Goal: Task Accomplishment & Management: Complete application form

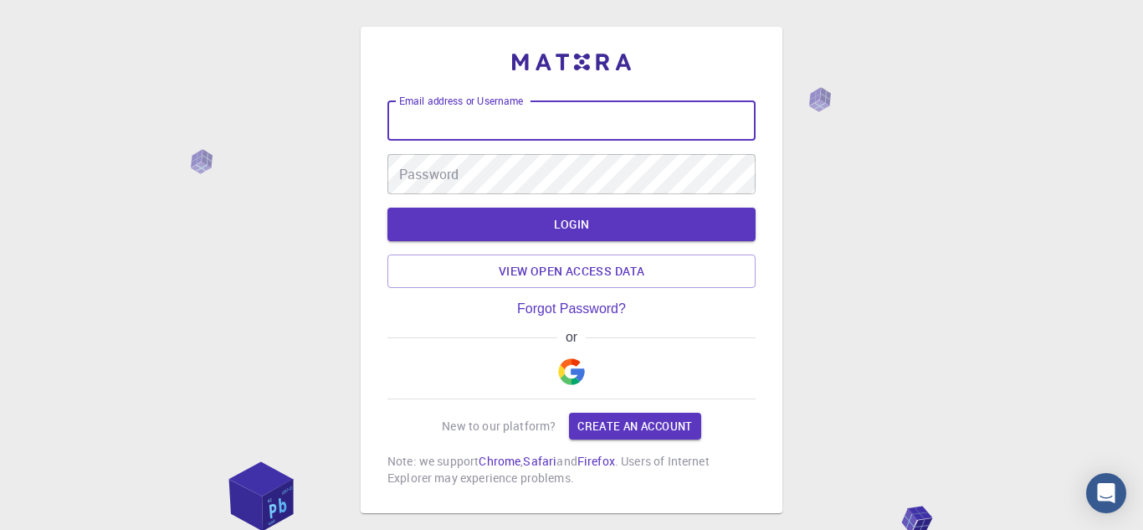
click at [500, 136] on input "Email address or Username" at bounding box center [572, 120] width 368 height 40
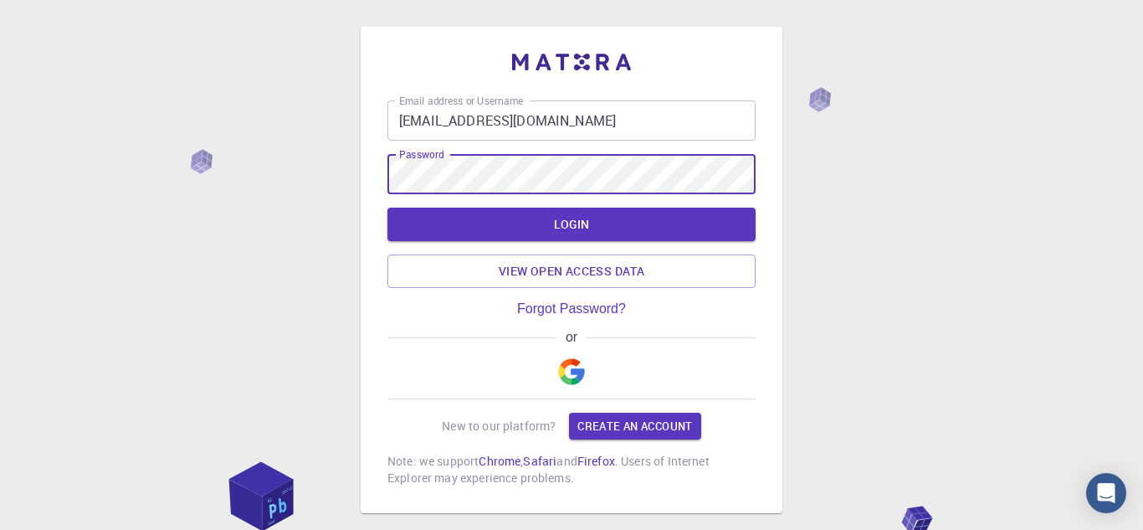
click at [608, 123] on input "[EMAIL_ADDRESS][DOMAIN_NAME]" at bounding box center [572, 120] width 368 height 40
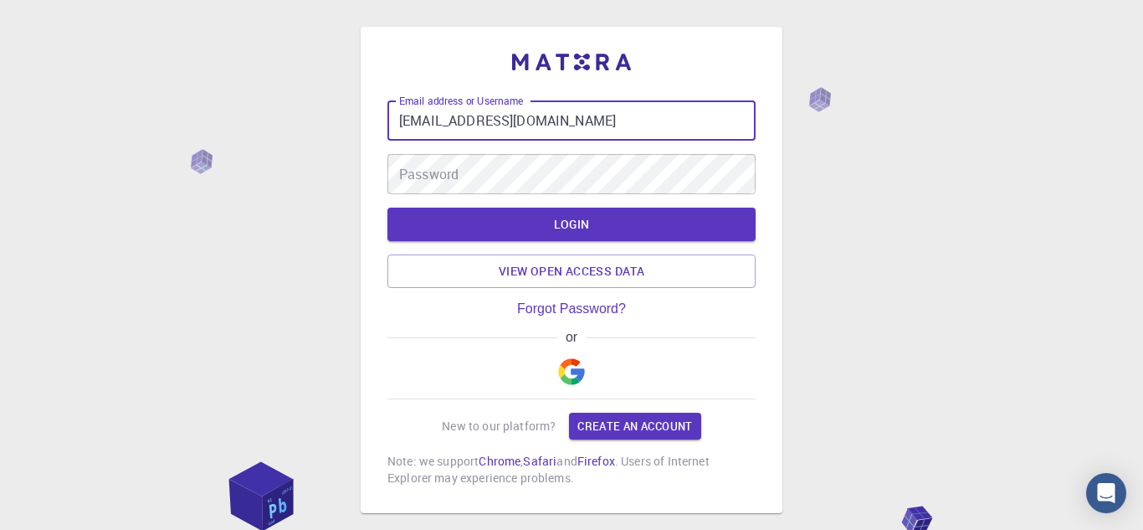
type input "[EMAIL_ADDRESS][DOMAIN_NAME]"
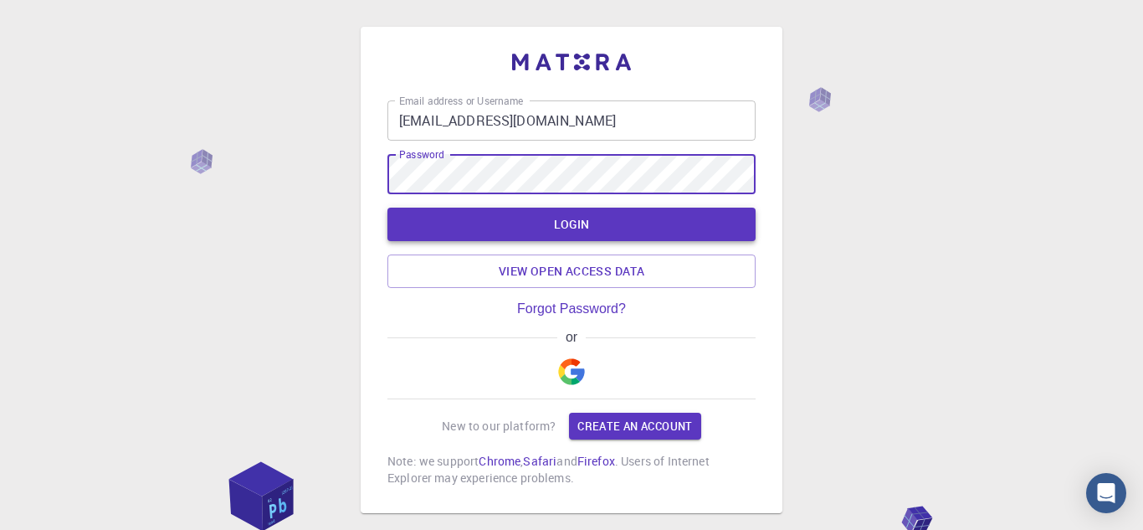
click at [675, 230] on button "LOGIN" at bounding box center [572, 224] width 368 height 33
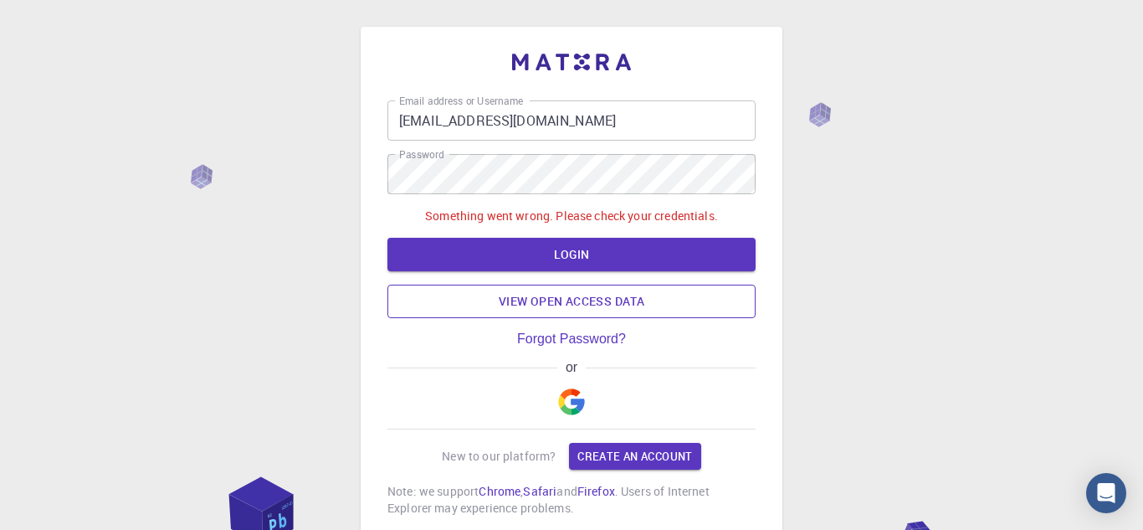
click at [612, 297] on link "View open access data" at bounding box center [572, 301] width 368 height 33
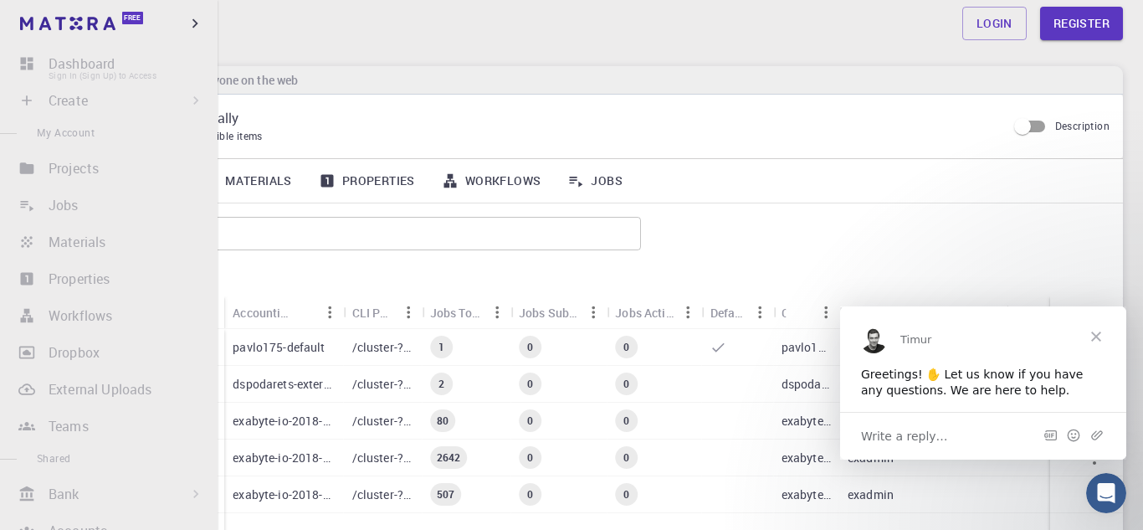
click at [46, 62] on li "Dashboard Sign In (Sign Up) to Access" at bounding box center [109, 63] width 218 height 33
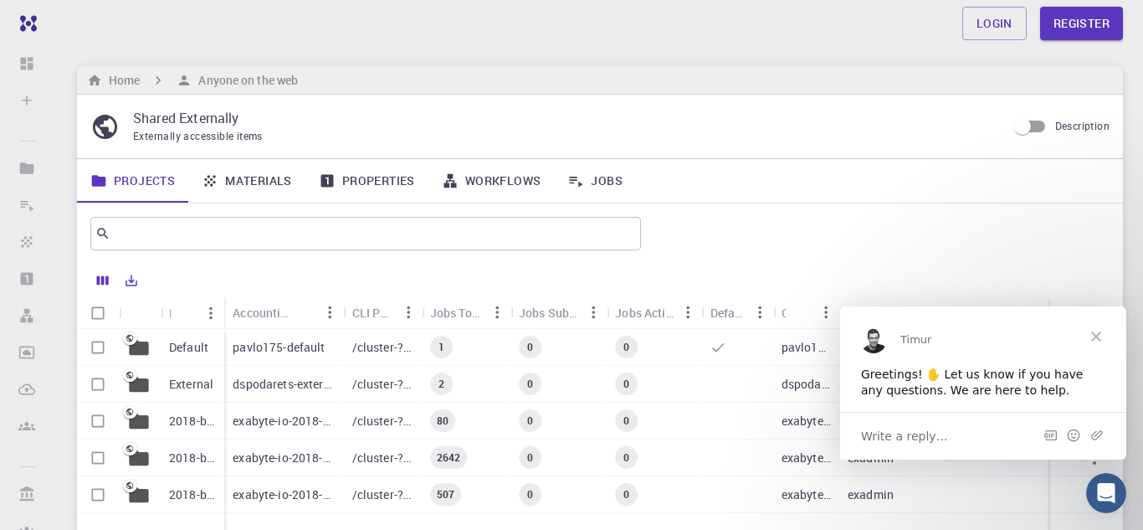
click at [907, 198] on div "Projects Materials Properties Workflows Jobs" at bounding box center [600, 181] width 1046 height 44
click at [1094, 338] on span "Close" at bounding box center [1096, 336] width 60 height 60
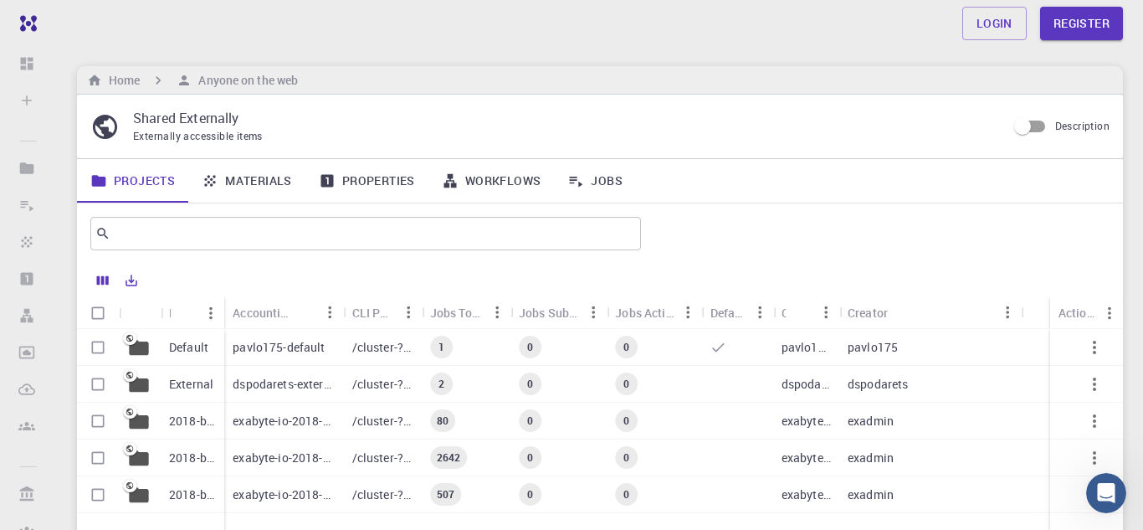
click at [1040, 131] on input "Description" at bounding box center [1022, 126] width 95 height 32
checkbox input "true"
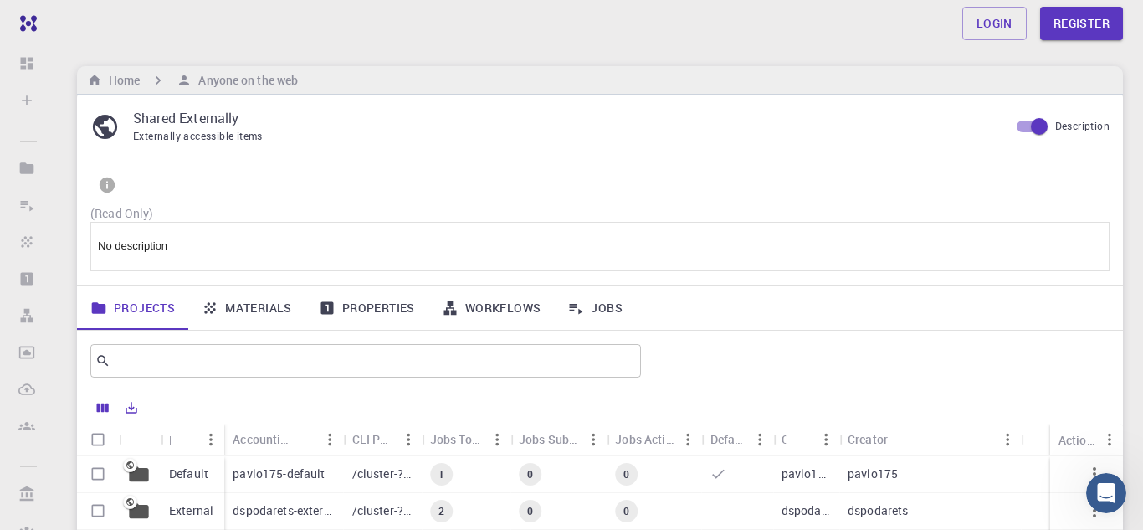
click at [233, 306] on link "Materials" at bounding box center [246, 308] width 117 height 44
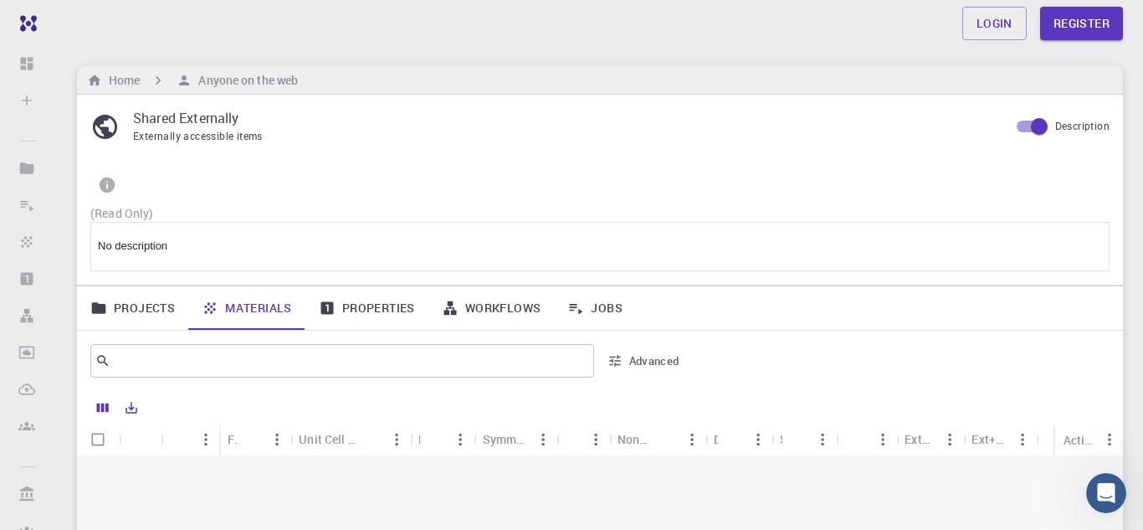
click at [233, 306] on link "Materials" at bounding box center [246, 308] width 117 height 44
click at [284, 253] on p "No description" at bounding box center [600, 247] width 1004 height 18
click at [347, 244] on p "No description" at bounding box center [600, 247] width 1004 height 18
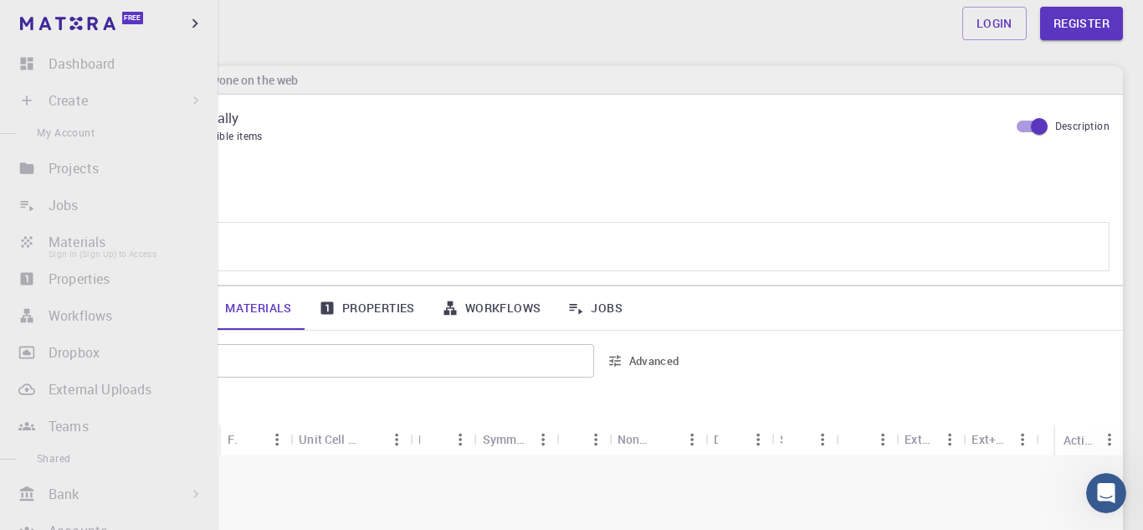
click at [32, 240] on li "Materials Sign In (Sign Up) to Access" at bounding box center [109, 241] width 218 height 33
click at [799, 249] on p "No description" at bounding box center [600, 247] width 1004 height 18
click at [1003, 13] on link "Login" at bounding box center [995, 23] width 64 height 33
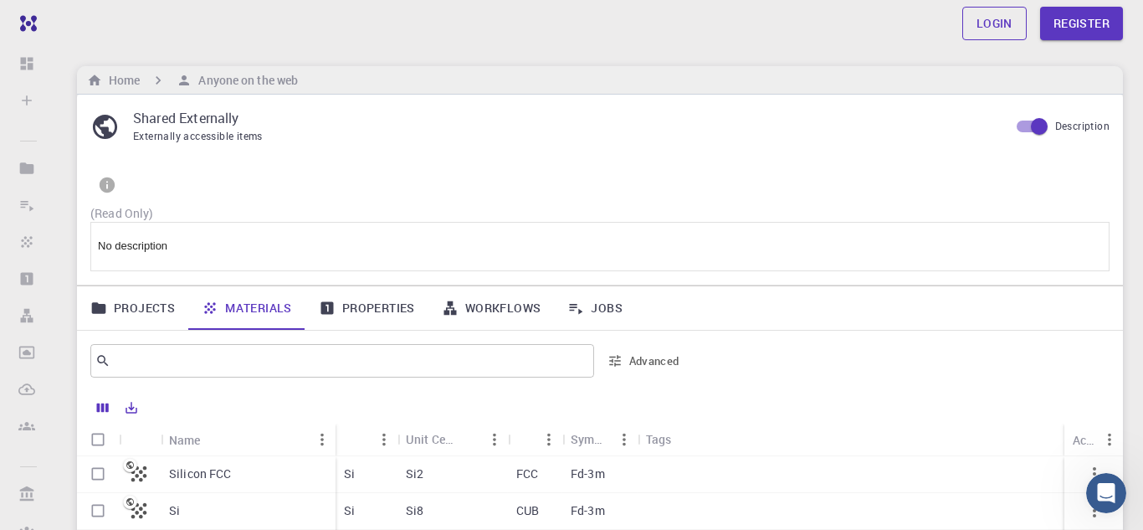
click at [984, 39] on link "Login" at bounding box center [995, 23] width 64 height 33
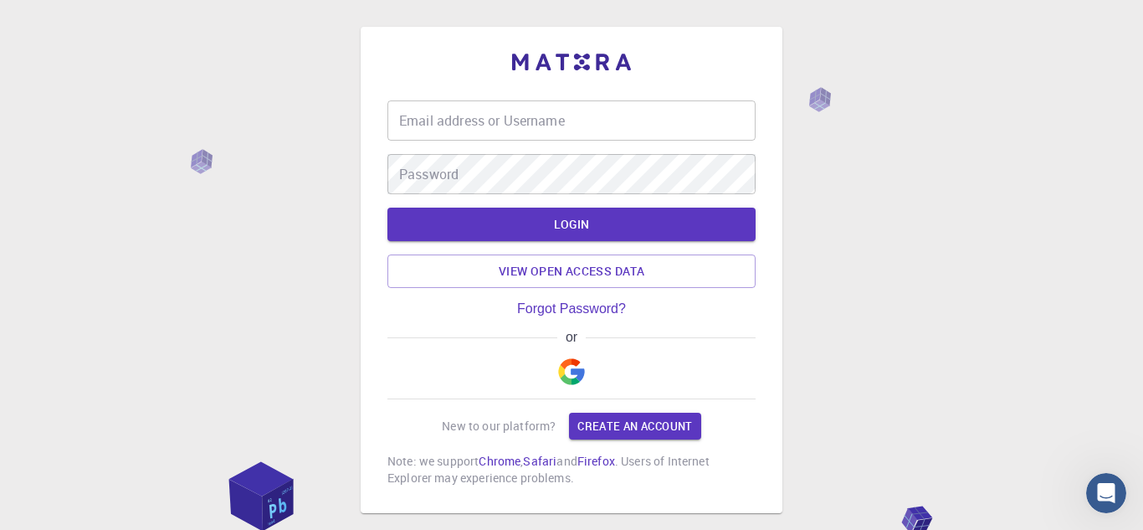
type input "[EMAIL_ADDRESS][DOMAIN_NAME]"
click at [692, 223] on button "LOGIN" at bounding box center [572, 224] width 368 height 33
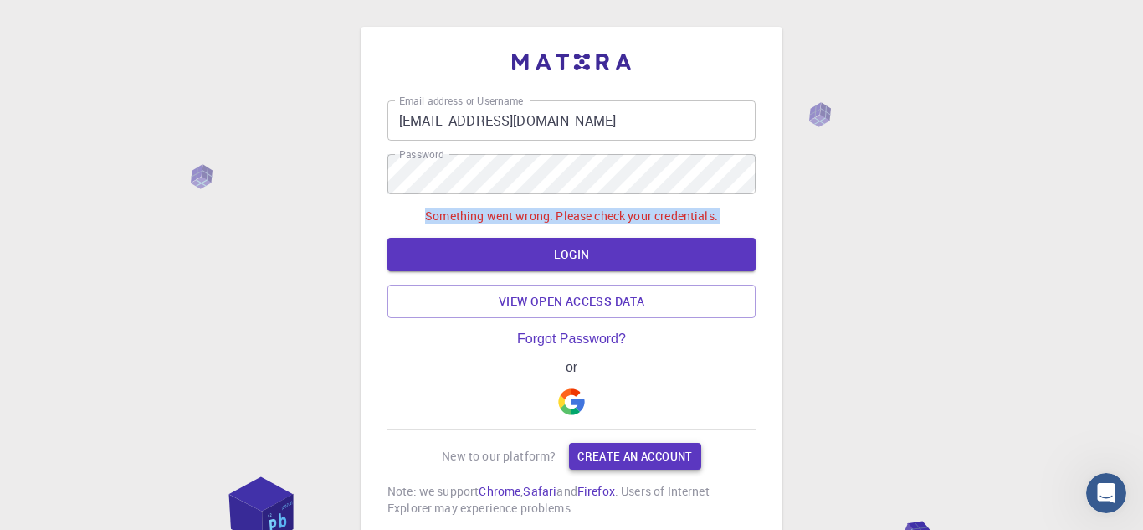
click at [588, 461] on link "Create an account" at bounding box center [634, 456] width 131 height 27
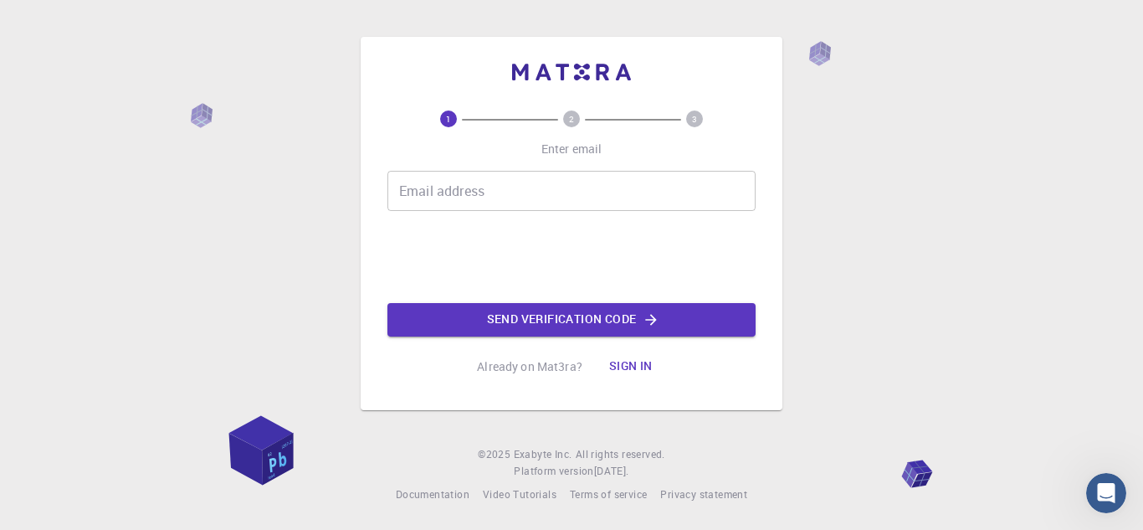
type input "[EMAIL_ADDRESS][DOMAIN_NAME]"
click at [631, 315] on button "Send verification code" at bounding box center [572, 319] width 368 height 33
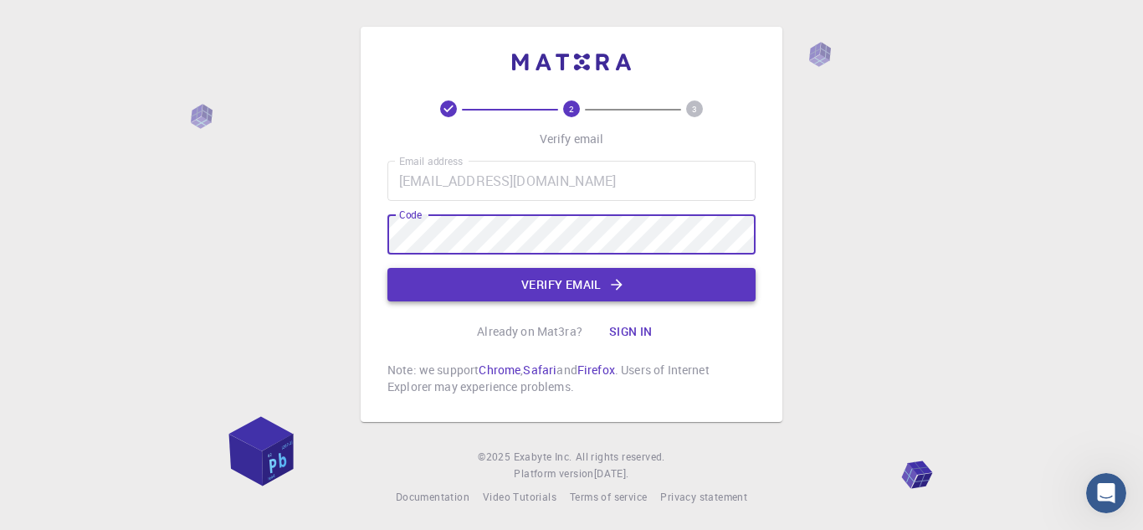
click at [511, 280] on button "Verify email" at bounding box center [572, 284] width 368 height 33
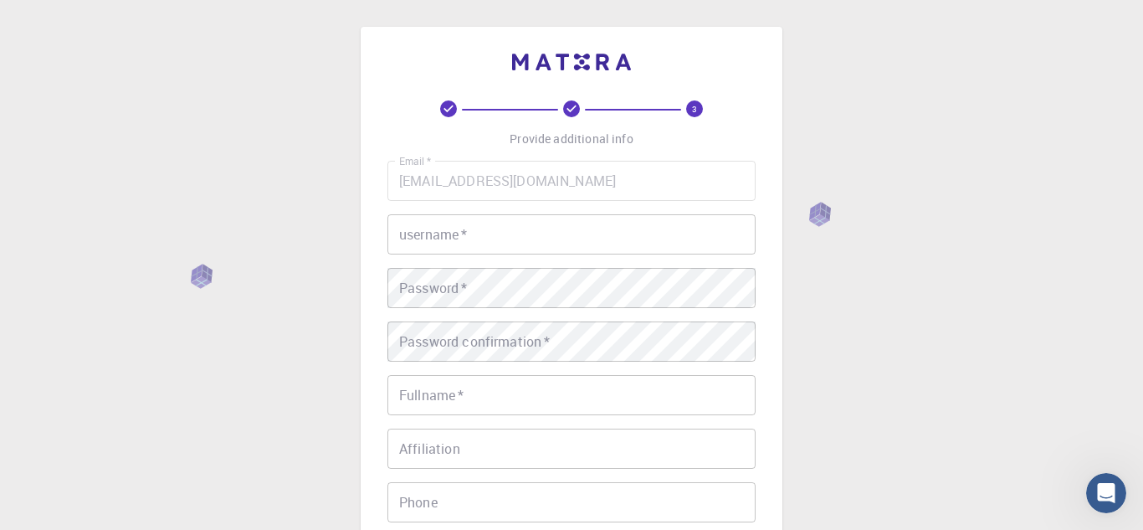
click at [612, 228] on input "username   *" at bounding box center [572, 234] width 368 height 40
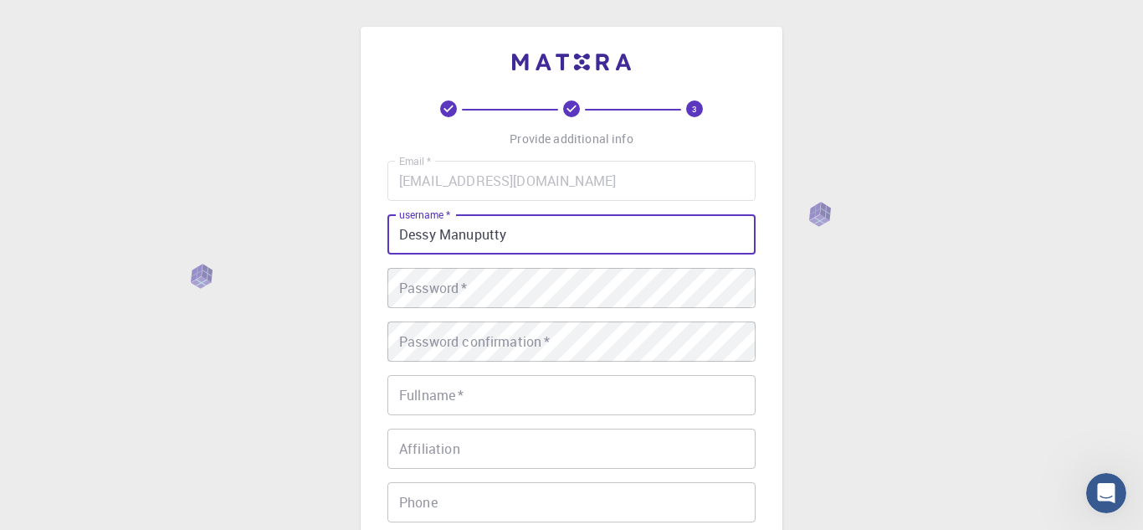
type input "Dessy Manuputty"
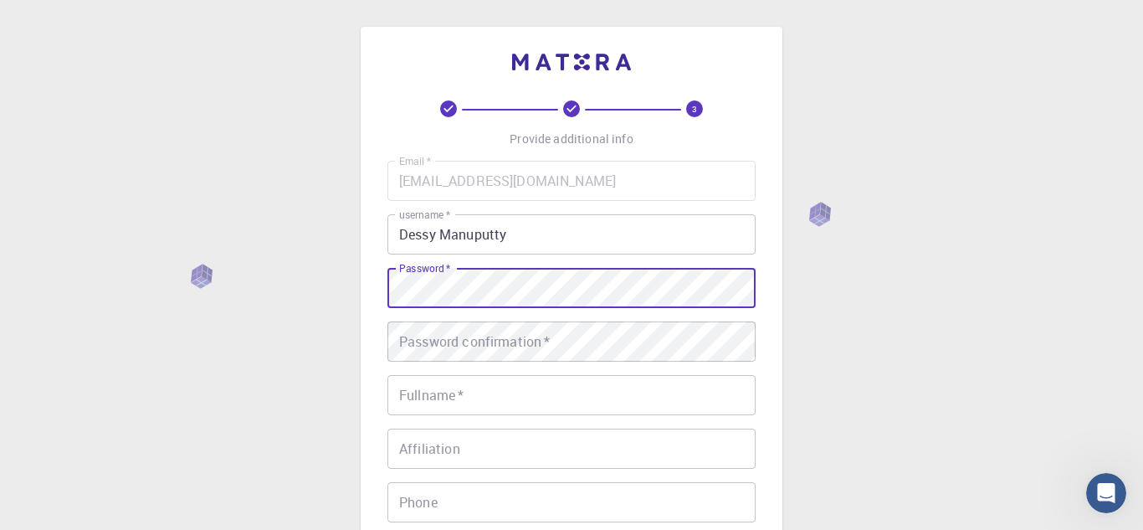
click at [854, 363] on div "3 Provide additional info Email   * [EMAIL_ADDRESS][DOMAIN_NAME] Email   * user…" at bounding box center [571, 426] width 1143 height 852
click at [422, 345] on div "Password confirmation   * Password confirmation   *" at bounding box center [572, 341] width 368 height 40
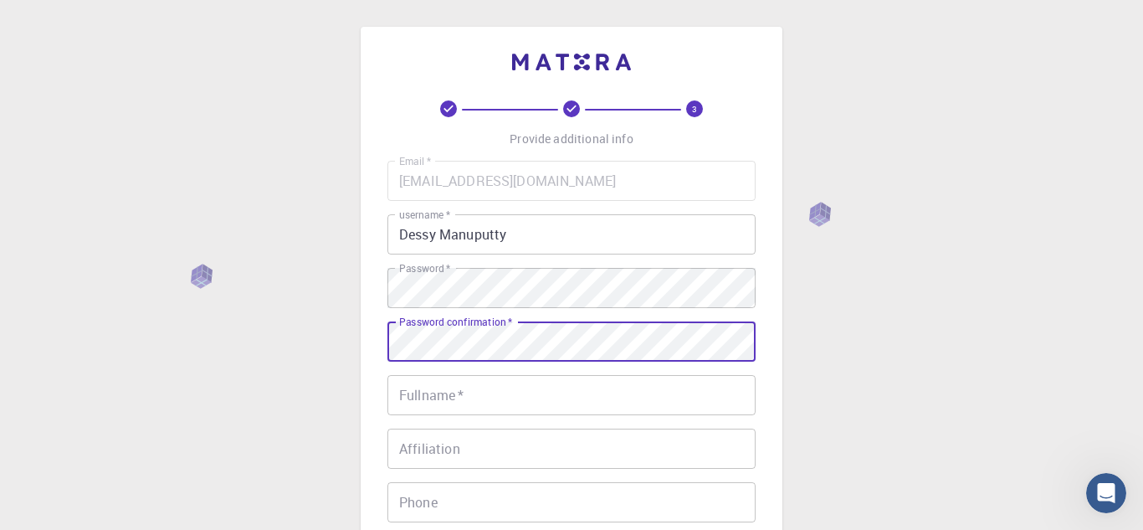
click at [449, 398] on div "Fullname   * Fullname   *" at bounding box center [572, 395] width 368 height 40
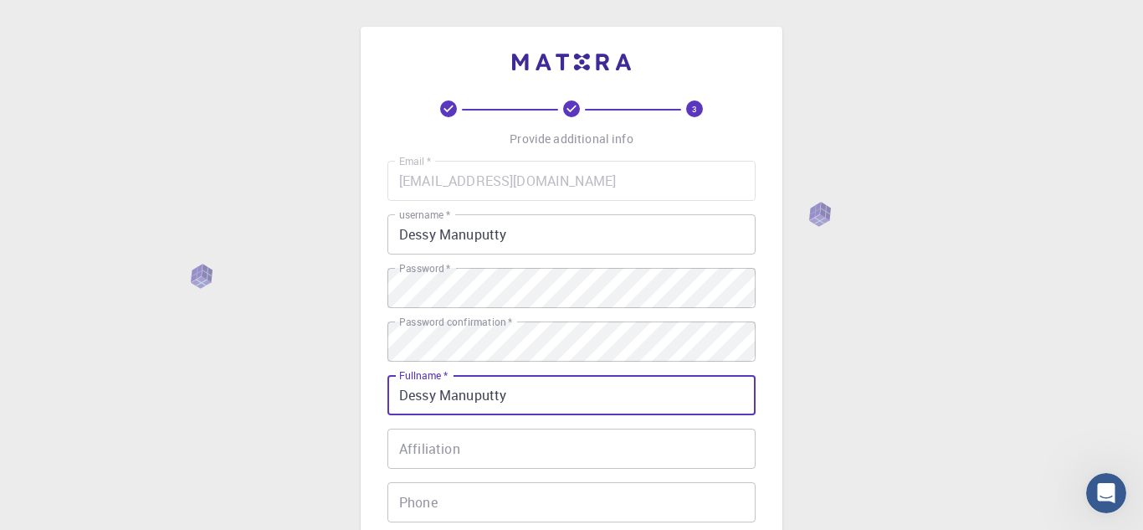
type input "Dessy Manuputty"
click at [441, 449] on div "Affiliation Affiliation" at bounding box center [572, 449] width 368 height 40
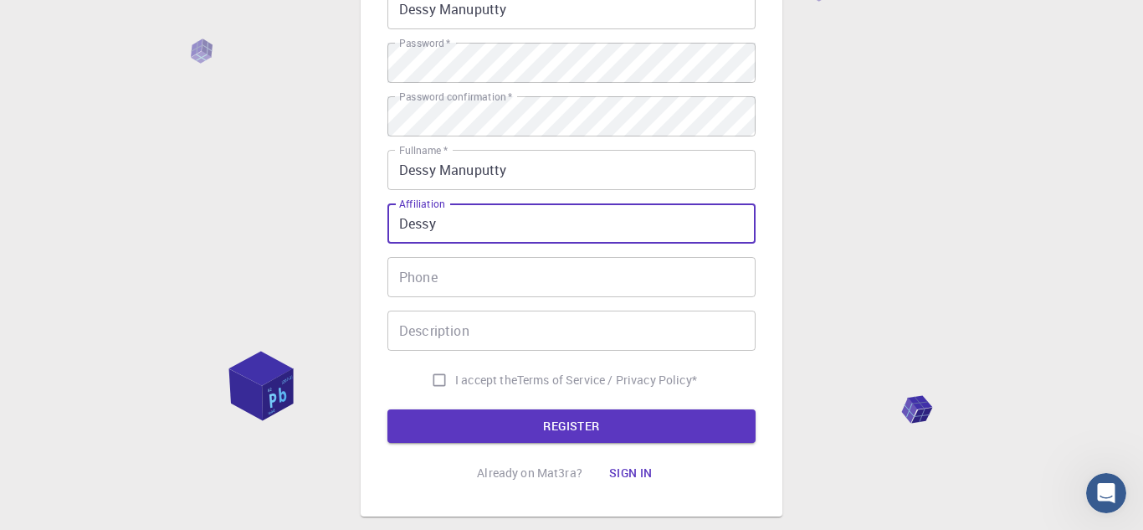
scroll to position [228, 0]
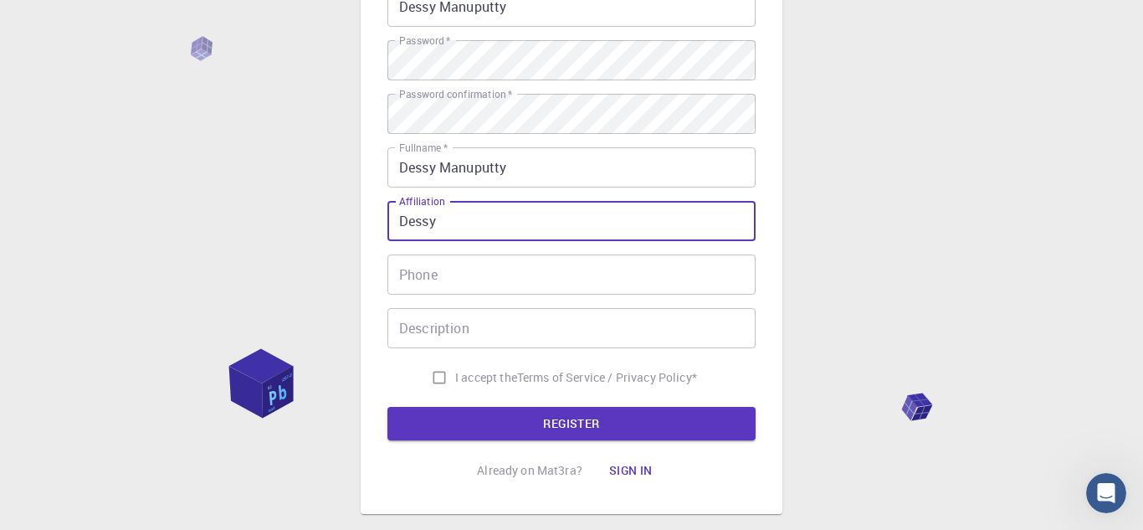
type input "Dessy"
click at [429, 272] on div "Phone Phone" at bounding box center [572, 274] width 368 height 40
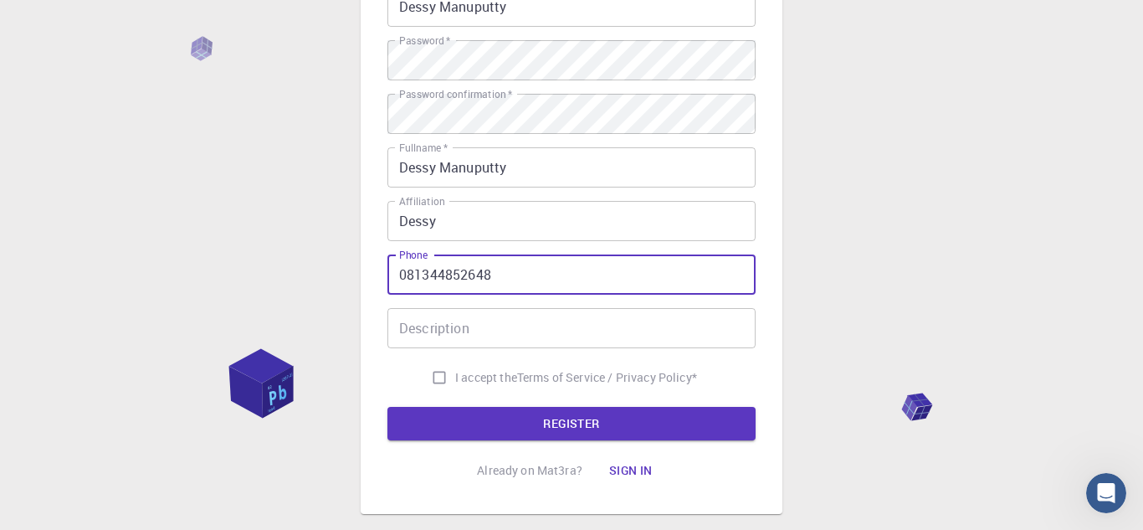
type input "081344852648"
click at [563, 328] on input "Description" at bounding box center [572, 328] width 368 height 40
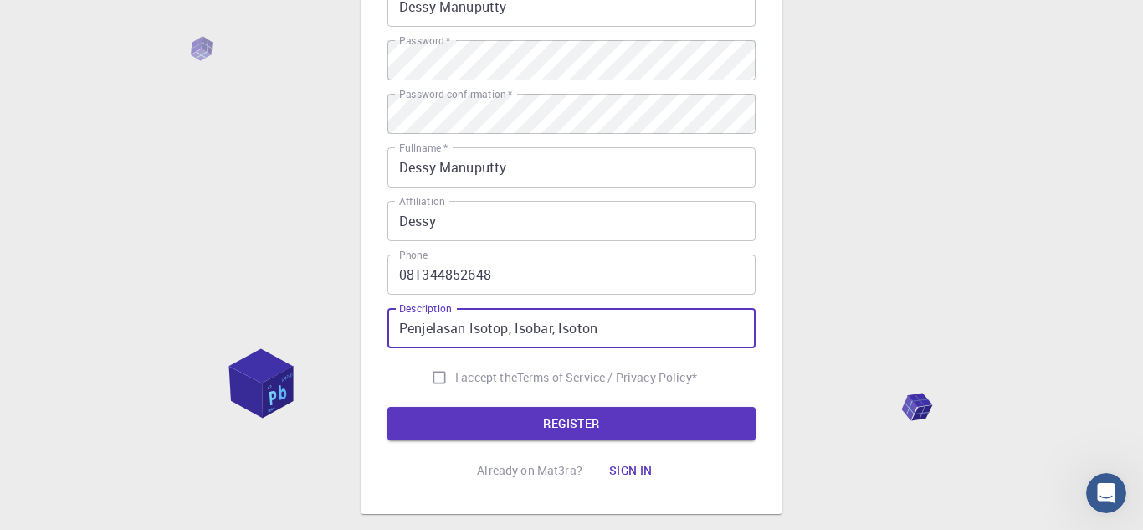
type input "Penjelasan Isotop, Isobar, Isoton"
click at [437, 380] on input "I accept the Terms of Service / Privacy Policy *" at bounding box center [440, 378] width 32 height 32
checkbox input "true"
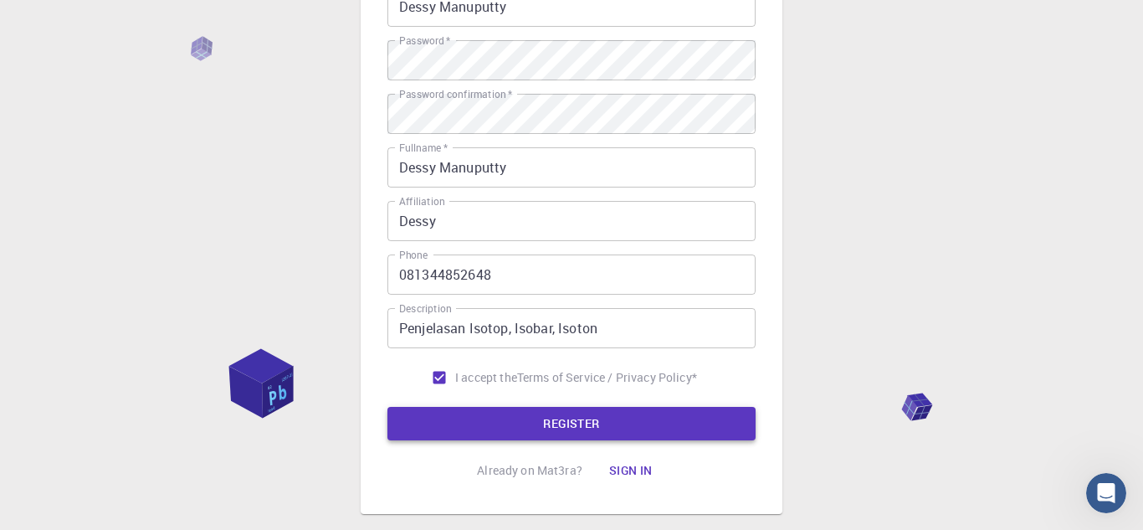
click at [501, 430] on button "REGISTER" at bounding box center [572, 423] width 368 height 33
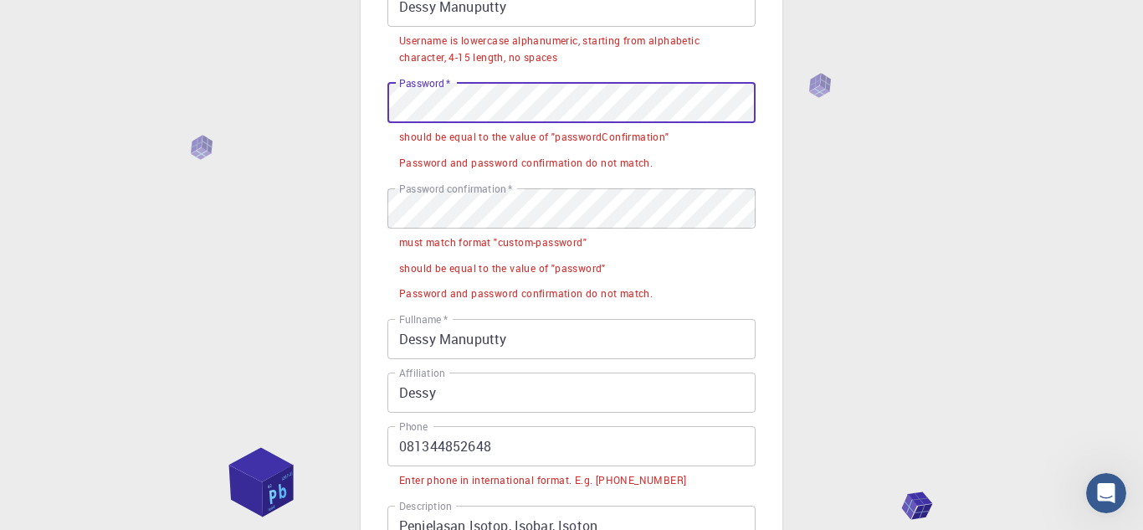
click at [789, 271] on div "3 Provide additional info Email   * [EMAIL_ADDRESS][DOMAIN_NAME] Email   * user…" at bounding box center [571, 297] width 1143 height 1050
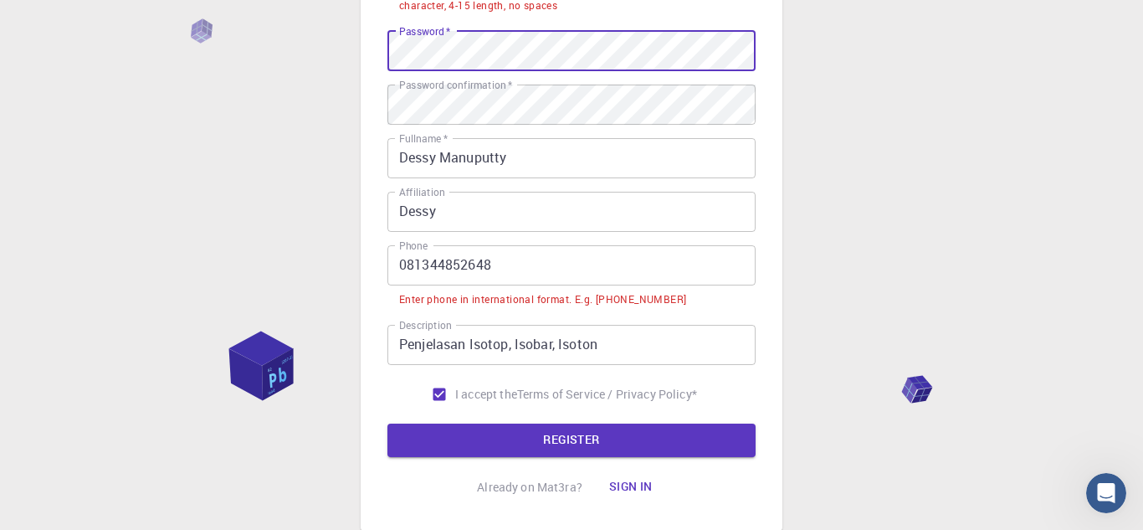
scroll to position [286, 0]
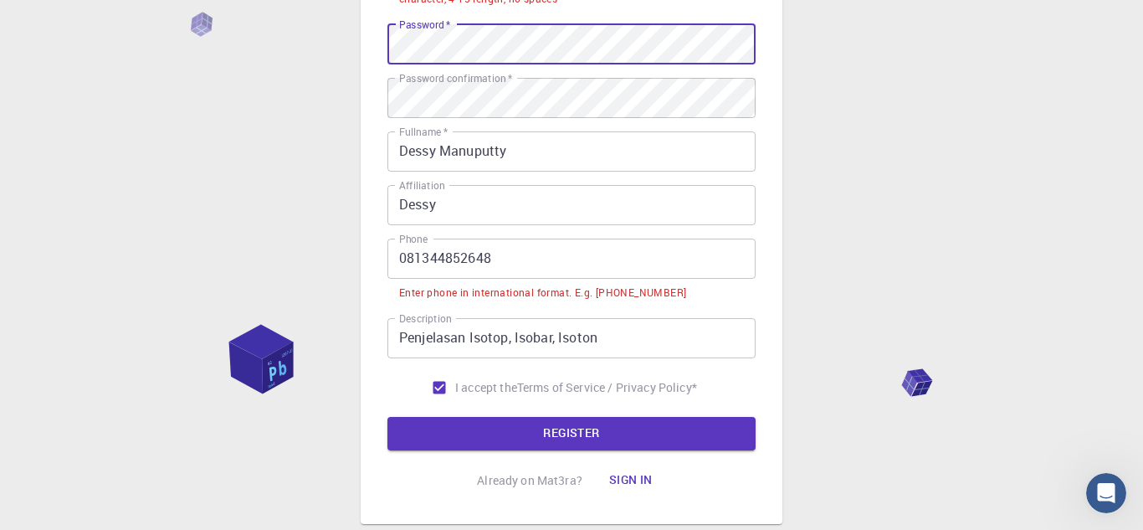
click at [420, 265] on input "081344852648" at bounding box center [572, 259] width 368 height 40
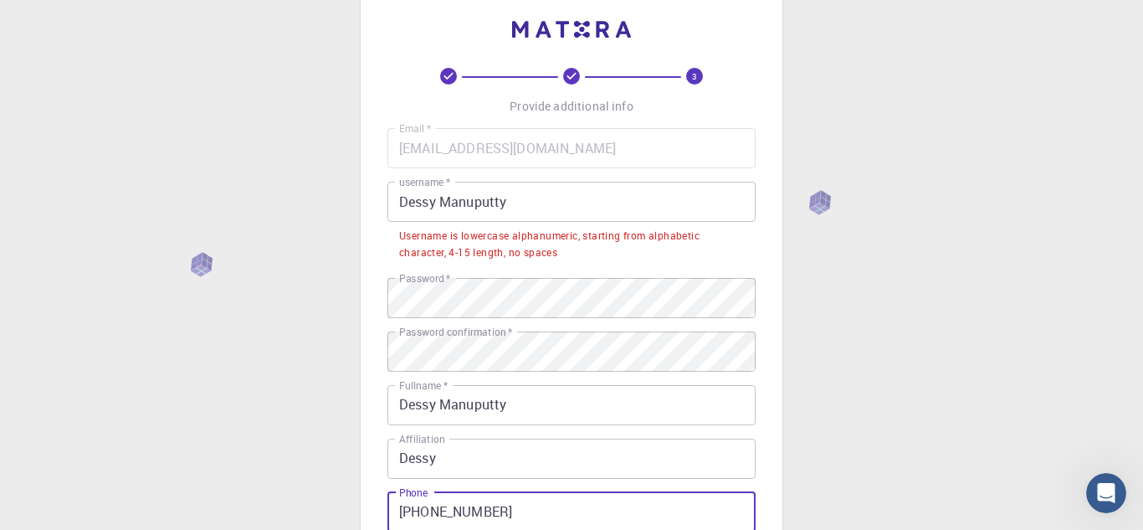
scroll to position [35, 0]
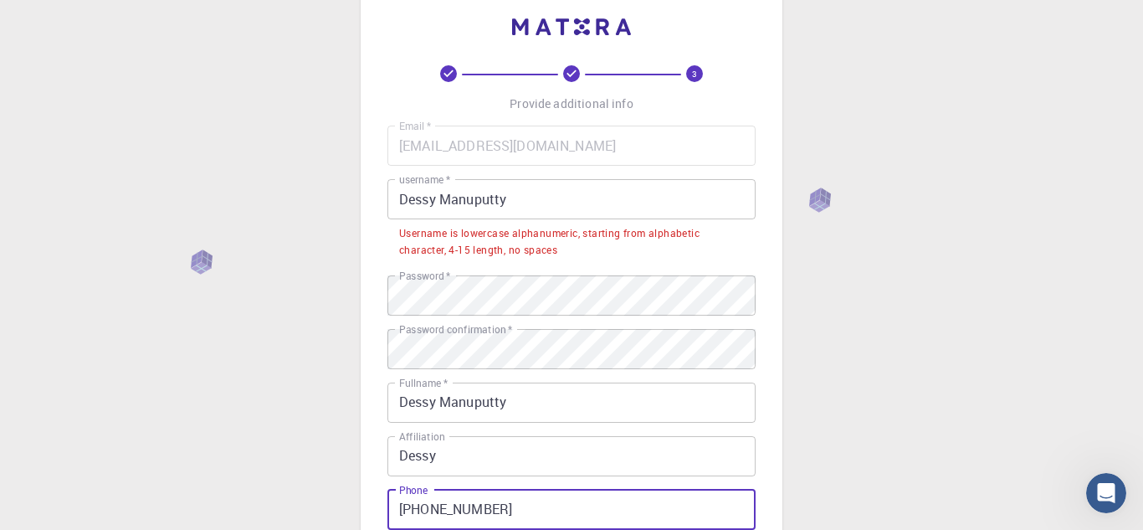
type input "[PHONE_NUMBER]"
click at [527, 199] on input "Dessy Manuputty" at bounding box center [572, 199] width 368 height 40
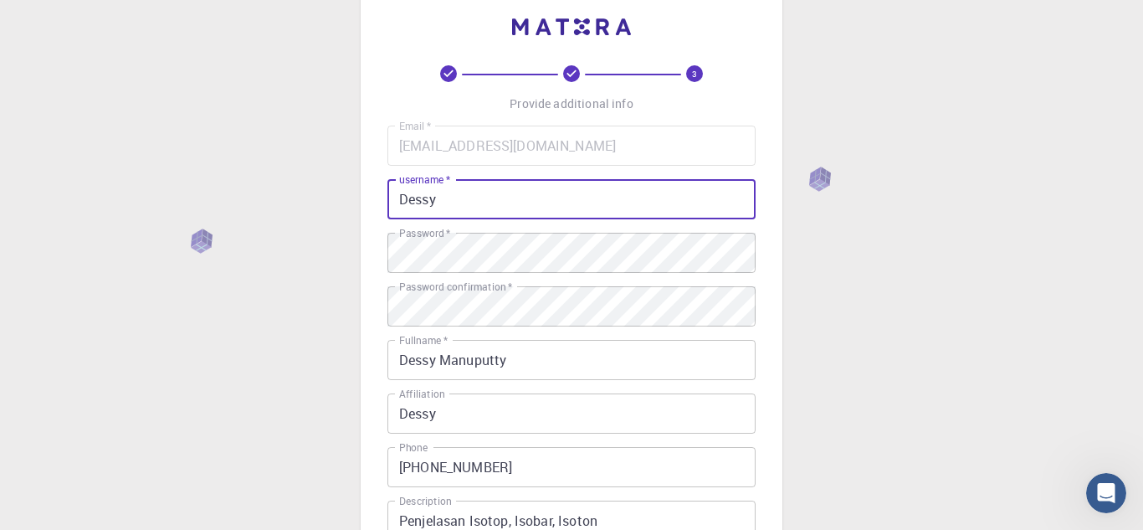
click at [883, 407] on div "3 Provide additional info Email   * [EMAIL_ADDRESS][DOMAIN_NAME] Email   * user…" at bounding box center [571, 391] width 1143 height 852
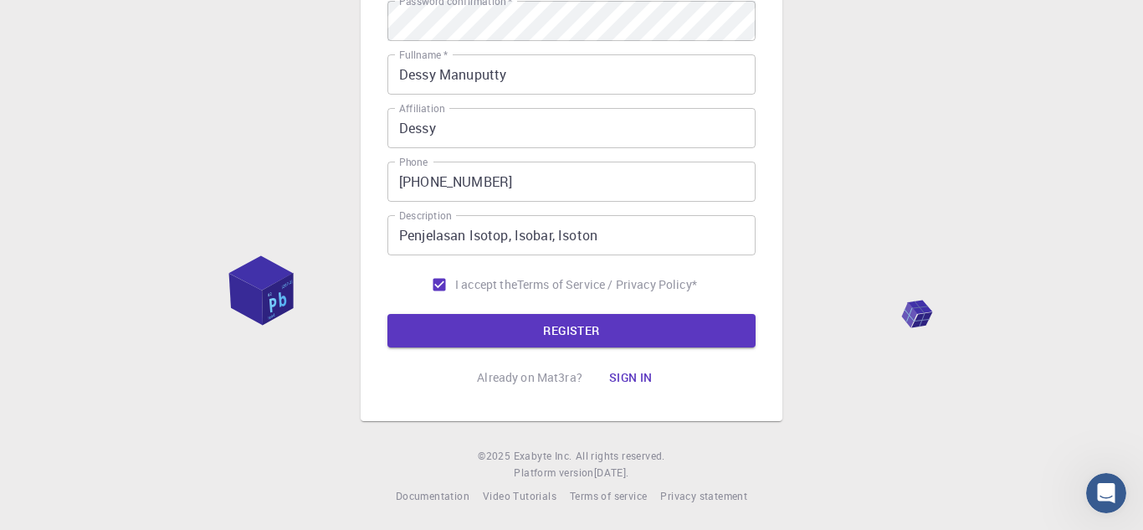
scroll to position [325, 0]
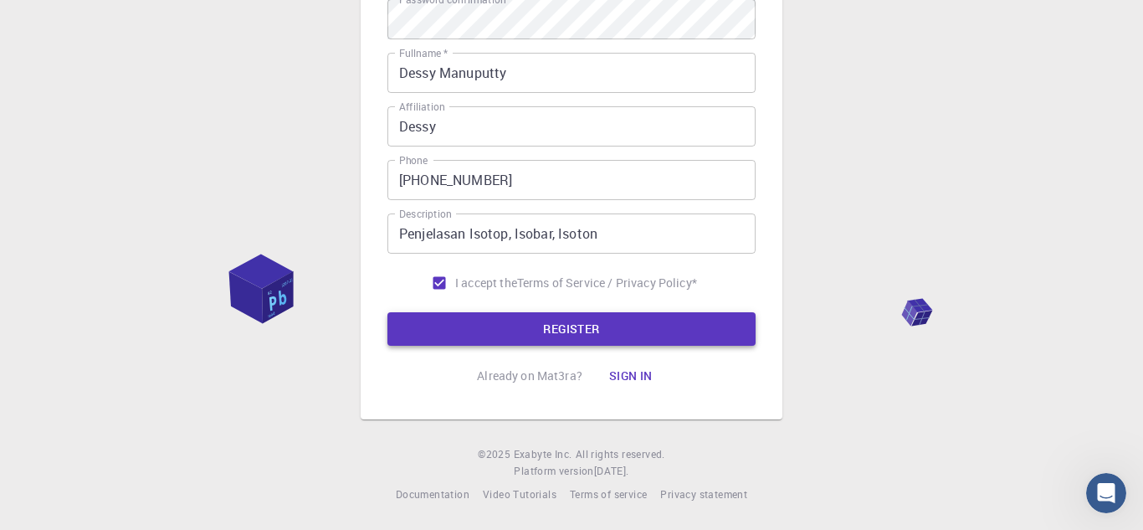
click at [473, 316] on button "REGISTER" at bounding box center [572, 328] width 368 height 33
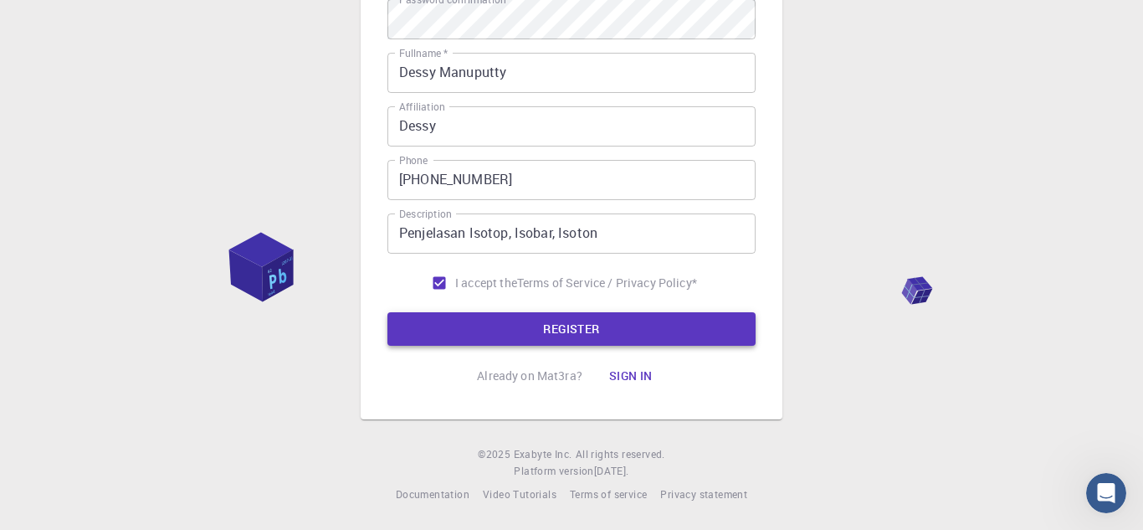
click at [537, 331] on button "REGISTER" at bounding box center [572, 328] width 368 height 33
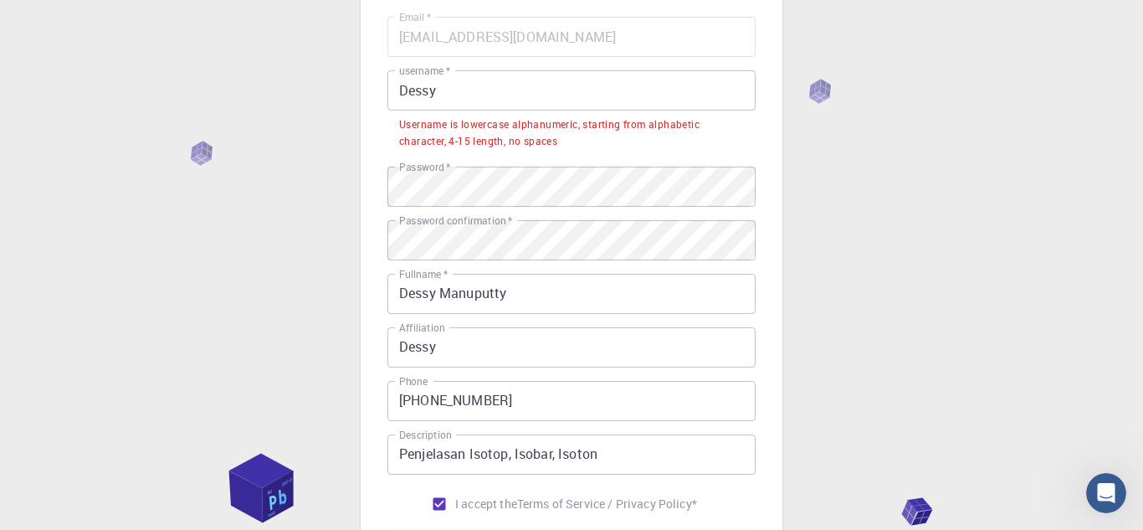
scroll to position [141, 0]
click at [450, 97] on input "Dessy" at bounding box center [572, 93] width 368 height 40
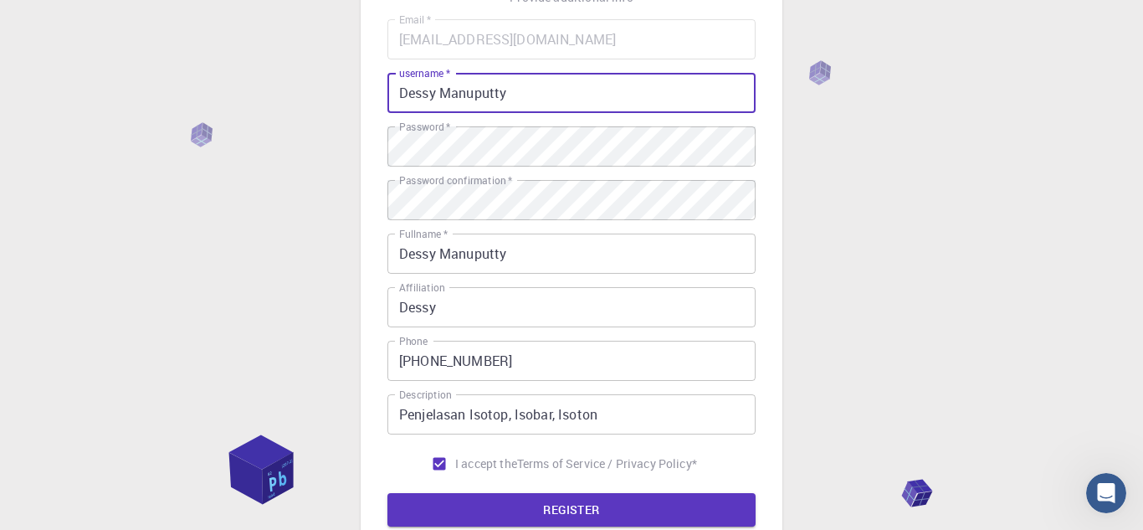
scroll to position [0, 0]
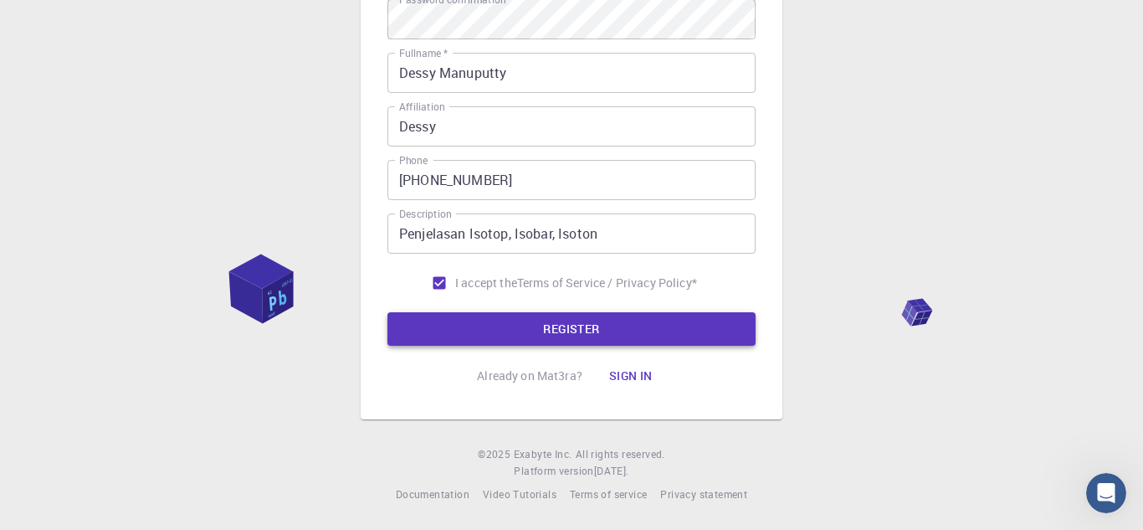
click at [434, 318] on button "REGISTER" at bounding box center [572, 328] width 368 height 33
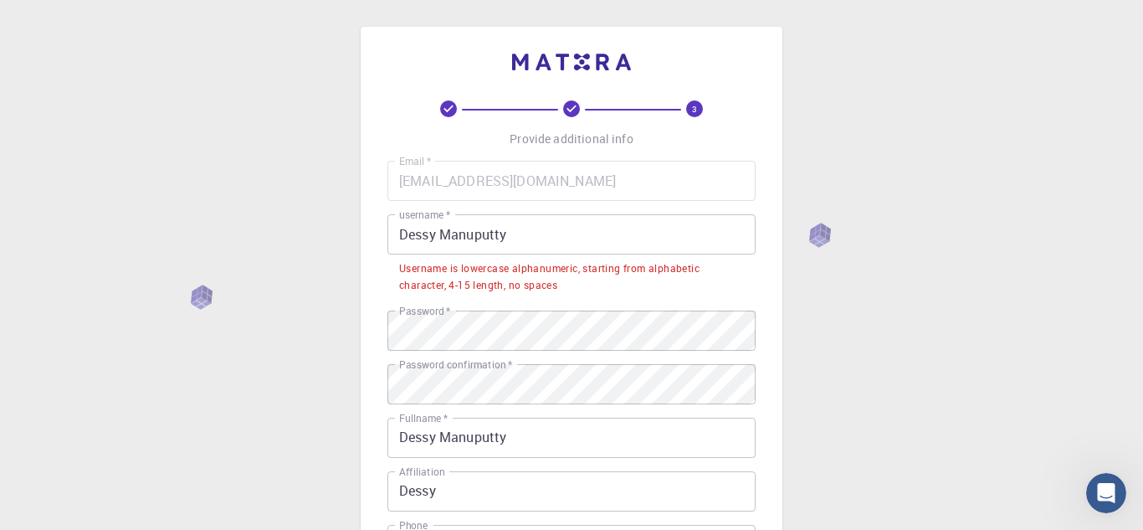
click at [523, 240] on input "Dessy Manuputty" at bounding box center [572, 234] width 368 height 40
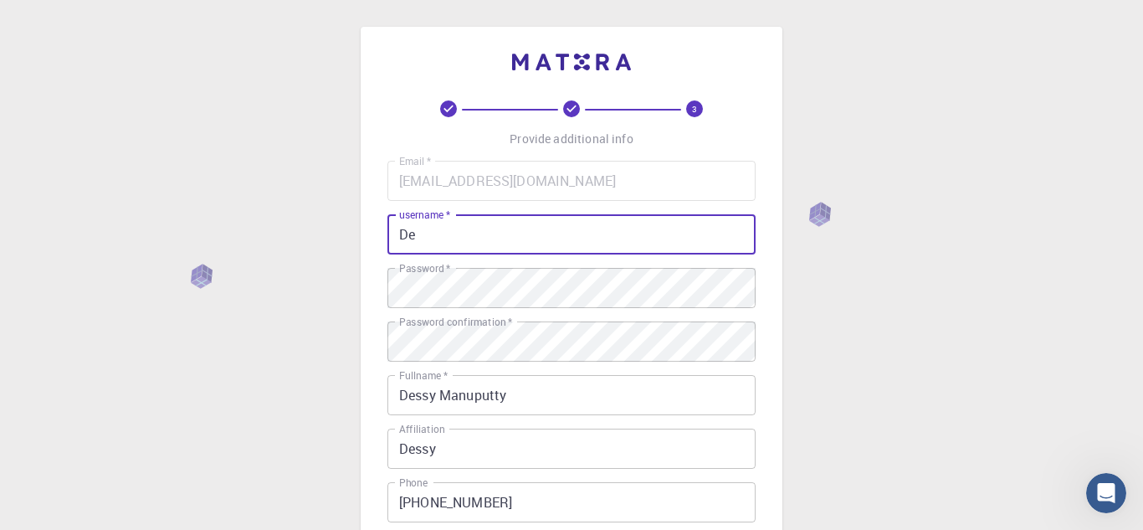
type input "D"
click at [621, 403] on input "Dessy Manuputty" at bounding box center [572, 395] width 368 height 40
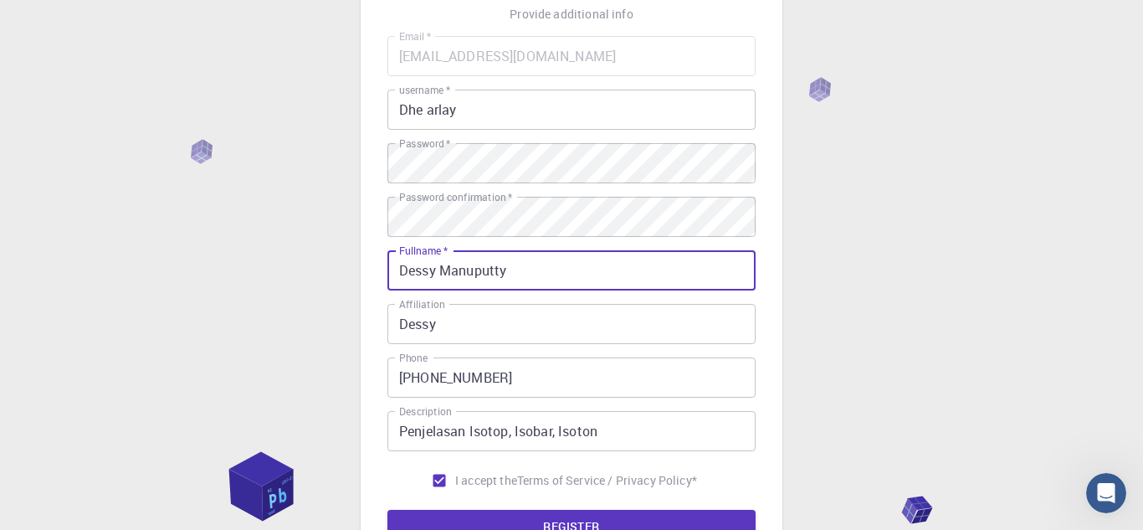
scroll to position [325, 0]
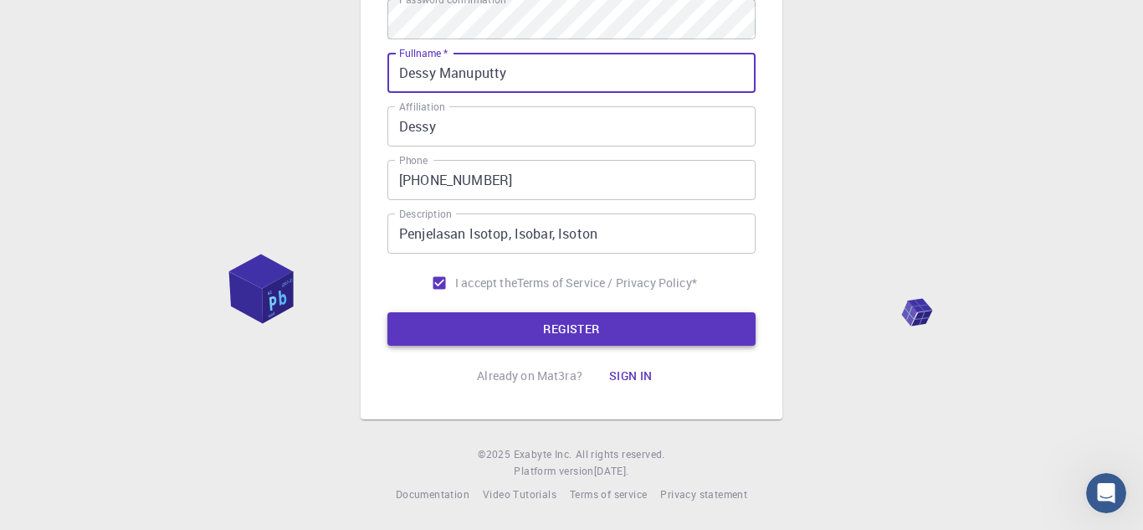
click at [442, 321] on button "REGISTER" at bounding box center [572, 328] width 368 height 33
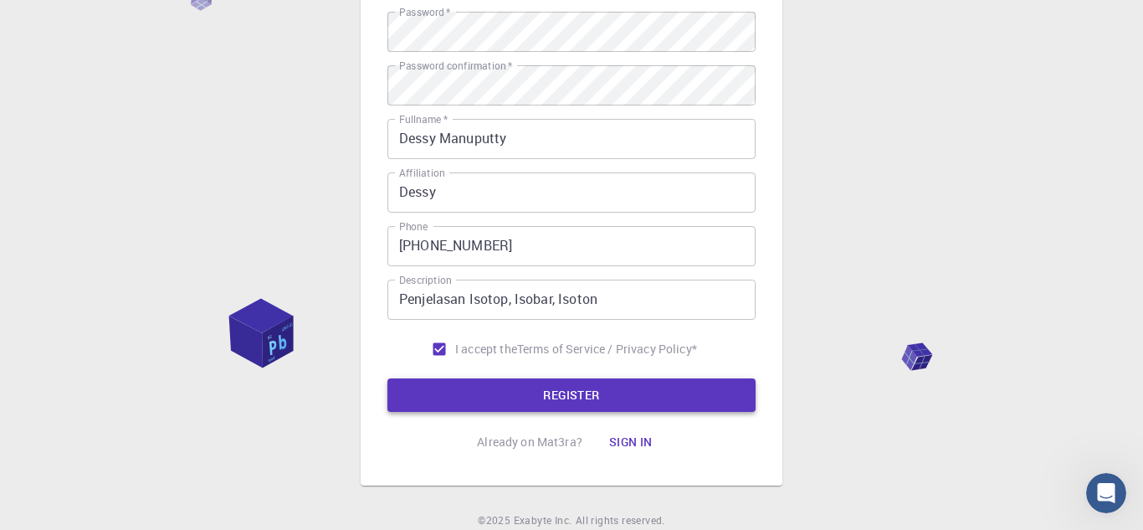
scroll to position [0, 0]
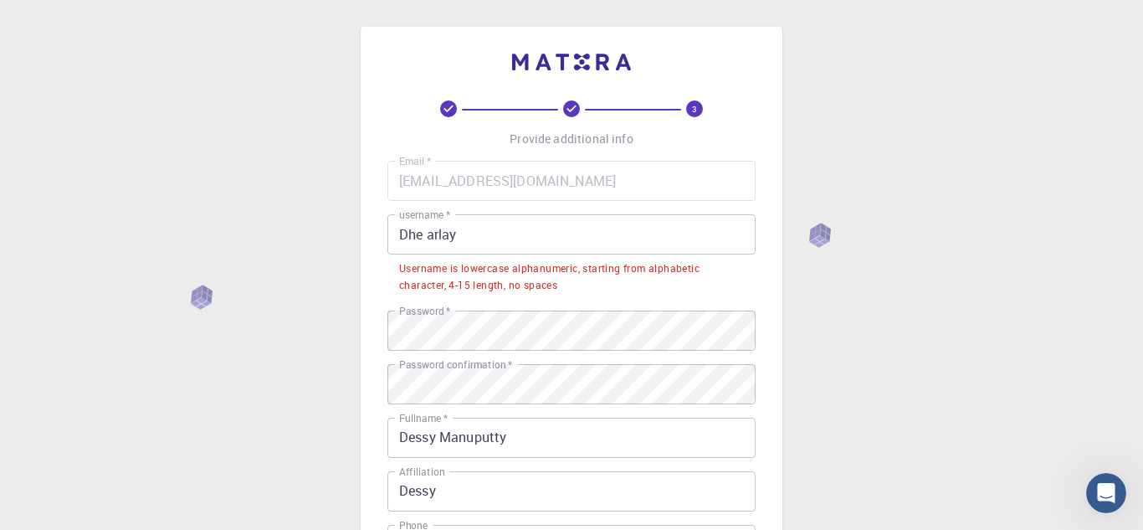
click at [499, 229] on input "Dhe arlay" at bounding box center [572, 234] width 368 height 40
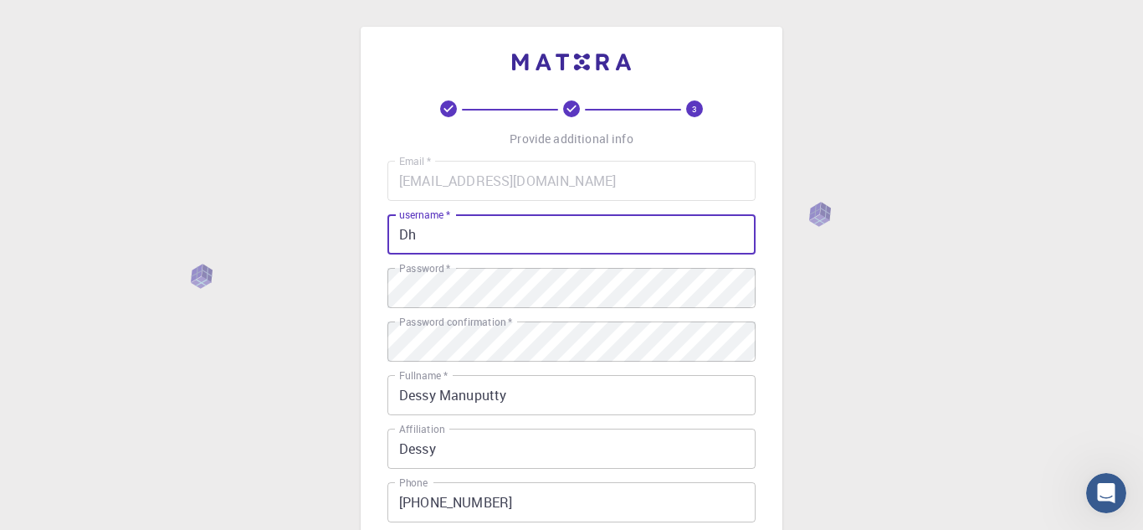
type input "D"
